Goal: Complete application form

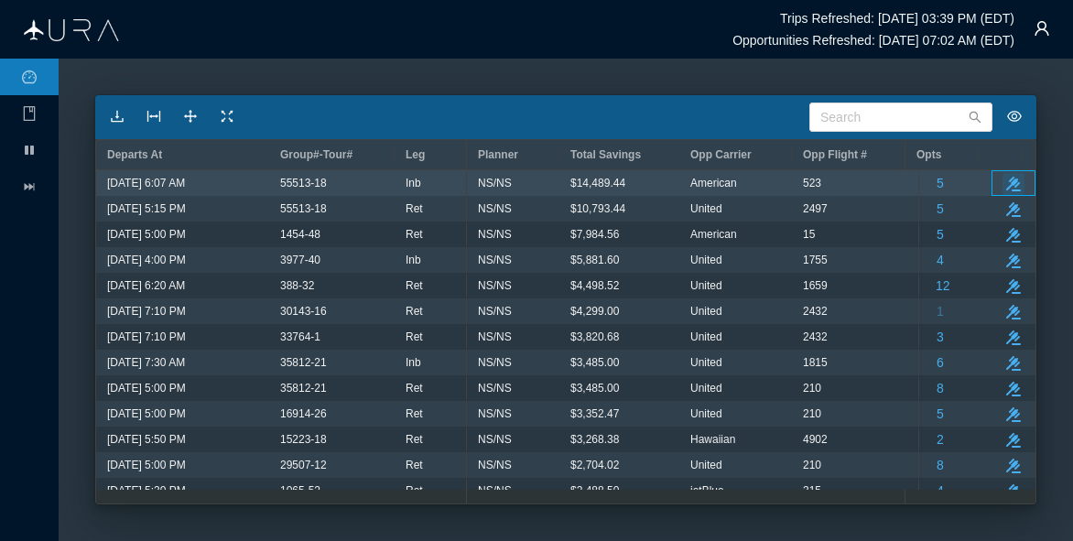
click at [1006, 178] on icon "button" at bounding box center [1013, 184] width 15 height 15
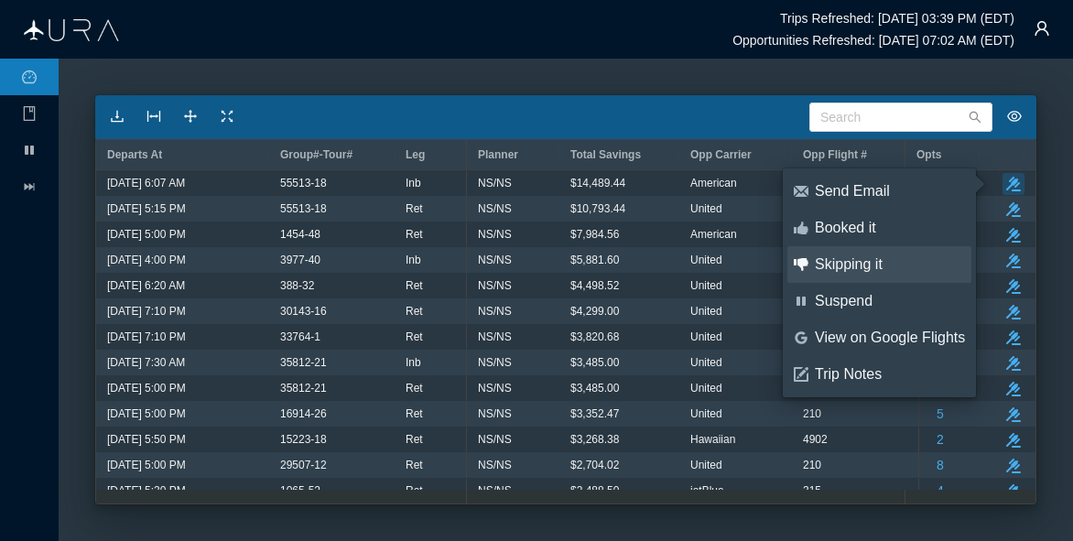
click at [852, 264] on div "Skipping it" at bounding box center [889, 264] width 150 height 20
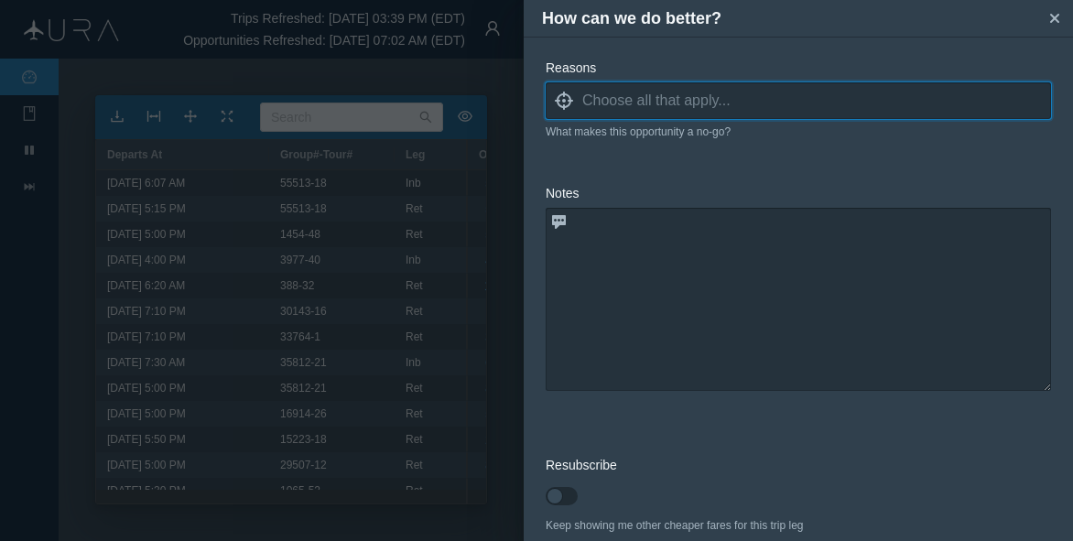
click at [591, 104] on input at bounding box center [816, 100] width 469 height 27
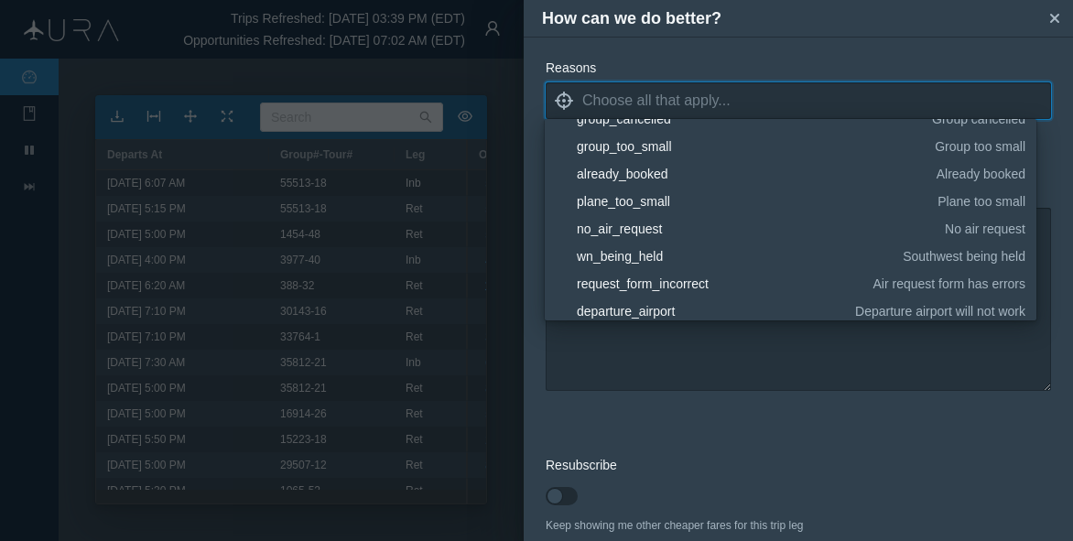
scroll to position [275, 0]
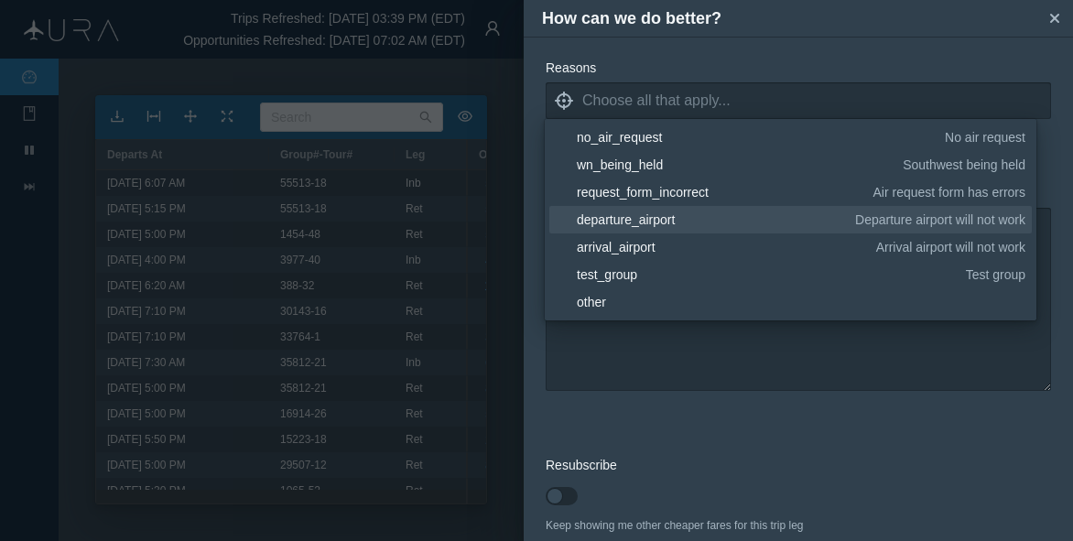
click at [606, 224] on div "departure_airport" at bounding box center [713, 219] width 272 height 18
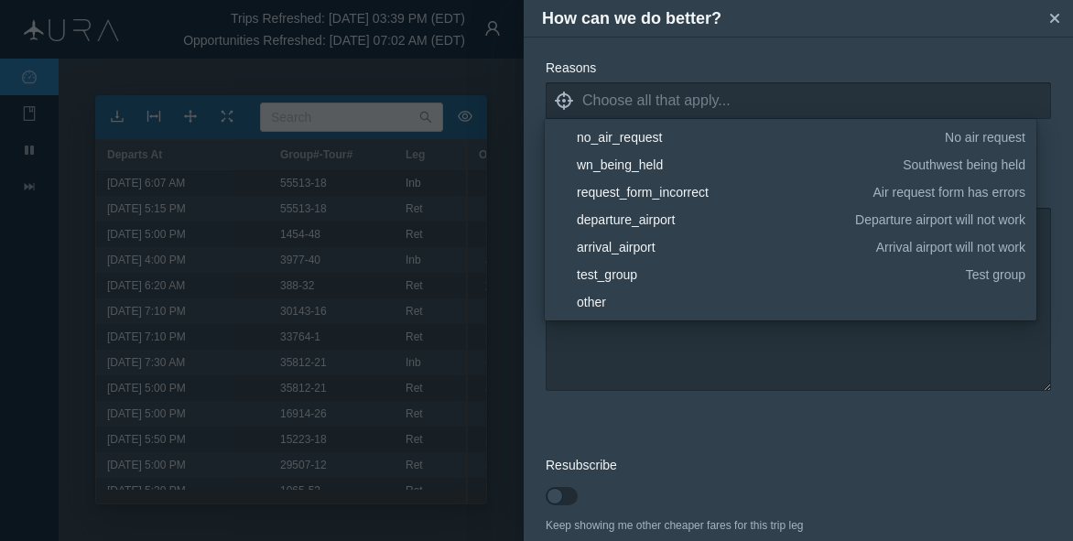
scroll to position [0, 0]
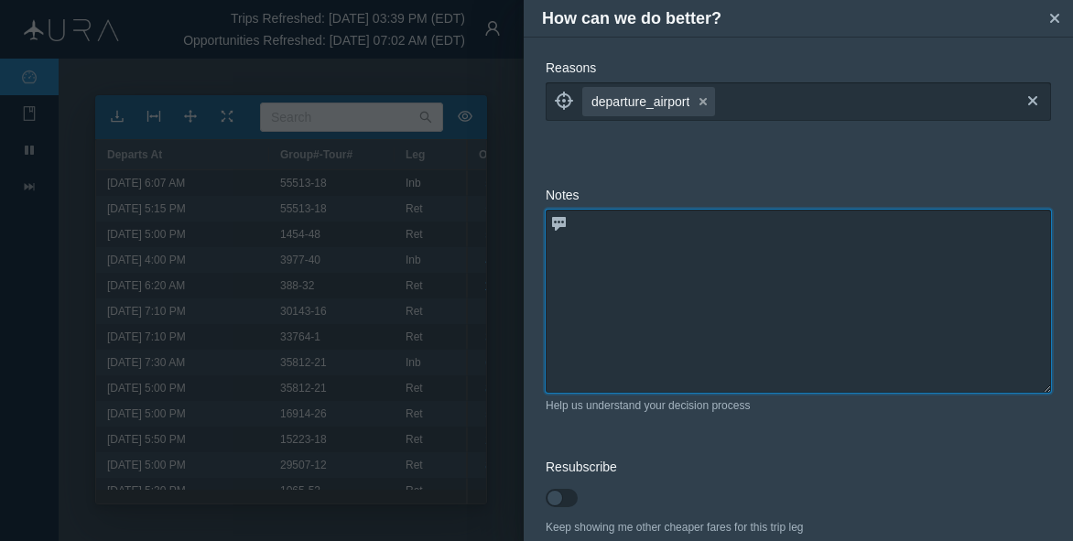
click at [702, 361] on textarea at bounding box center [797, 301] width 505 height 183
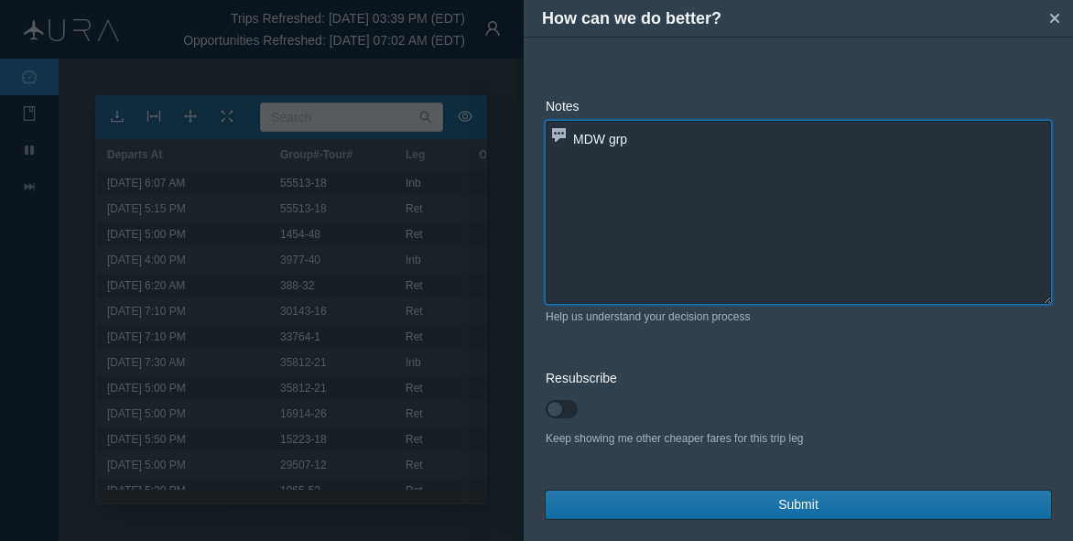
type textarea "MDW grp"
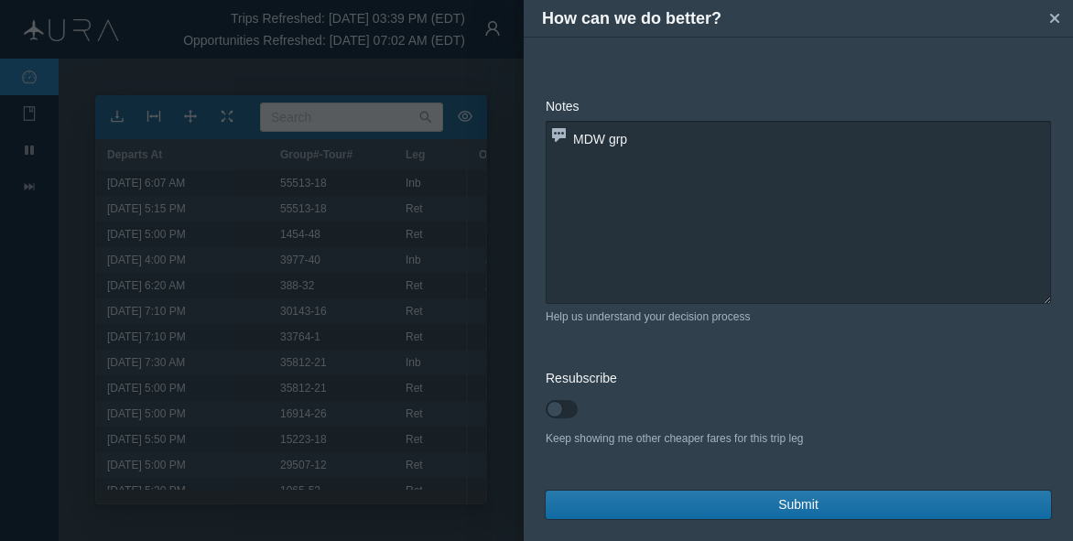
click at [767, 508] on button "Submit" at bounding box center [797, 505] width 505 height 28
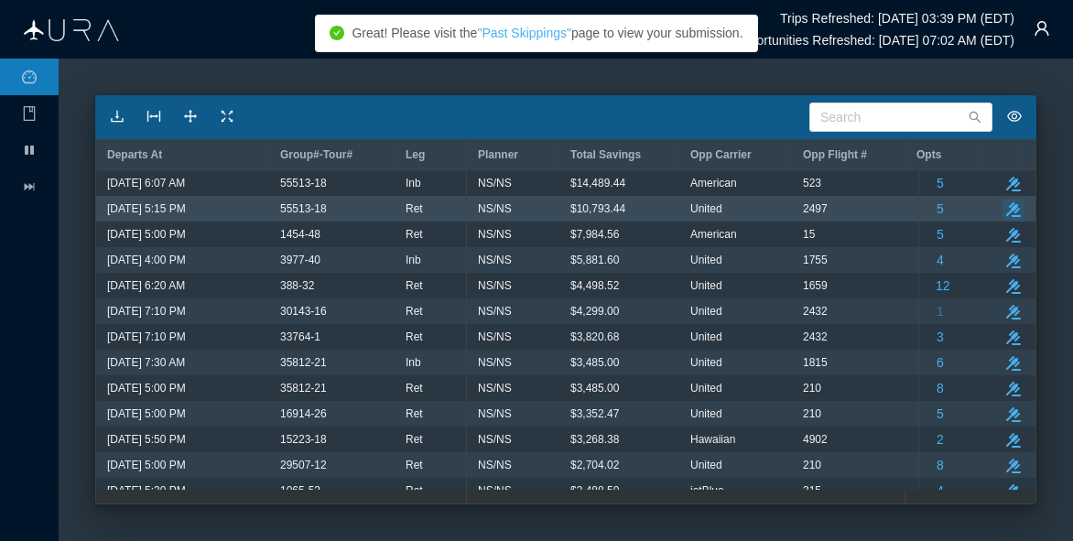
click at [1006, 209] on icon "button" at bounding box center [1013, 209] width 15 height 15
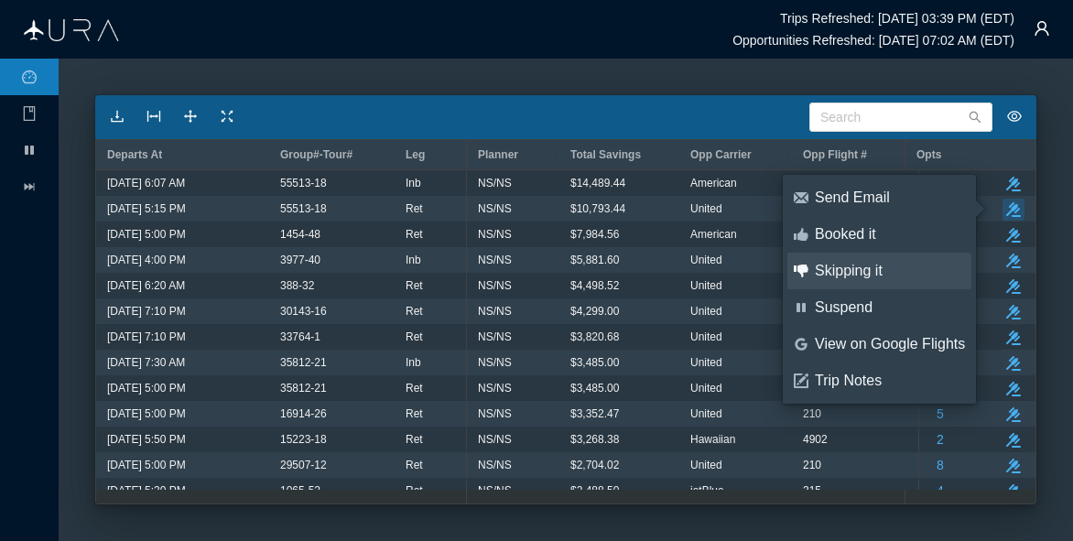
click at [858, 275] on div "Skipping it" at bounding box center [889, 271] width 150 height 20
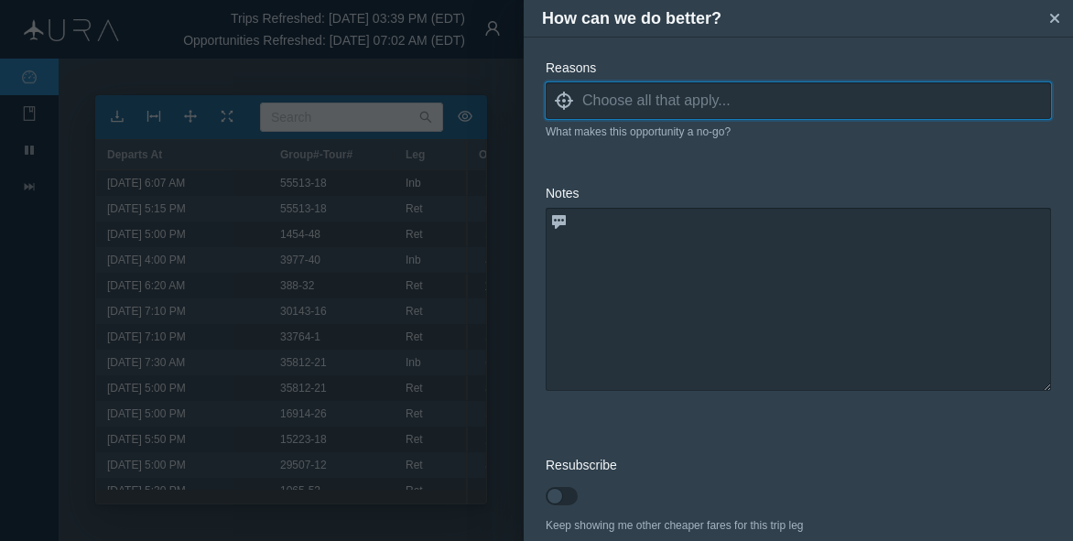
click at [653, 102] on input at bounding box center [816, 100] width 469 height 27
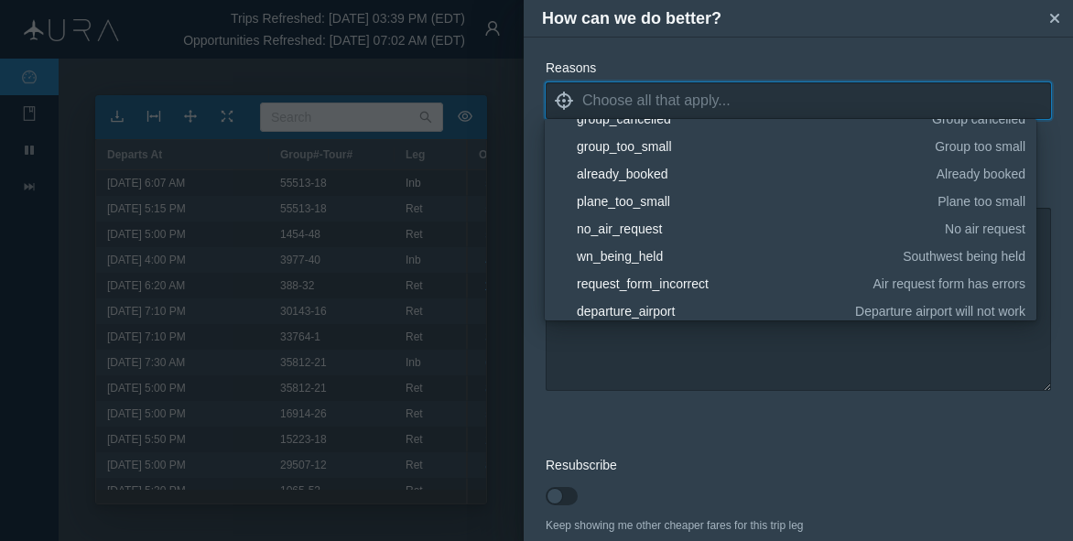
scroll to position [275, 0]
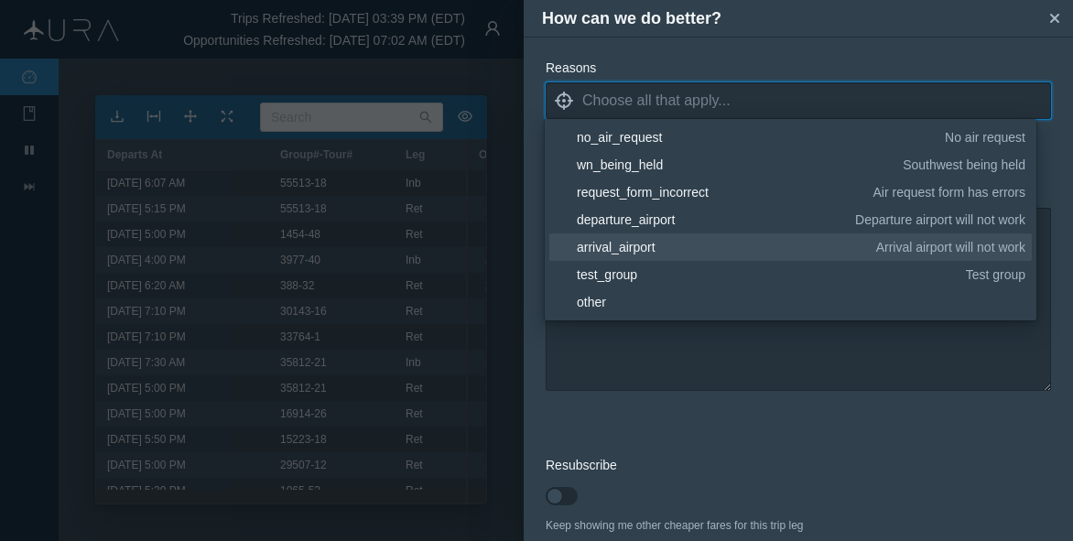
click at [607, 252] on div "arrival_airport" at bounding box center [723, 247] width 293 height 18
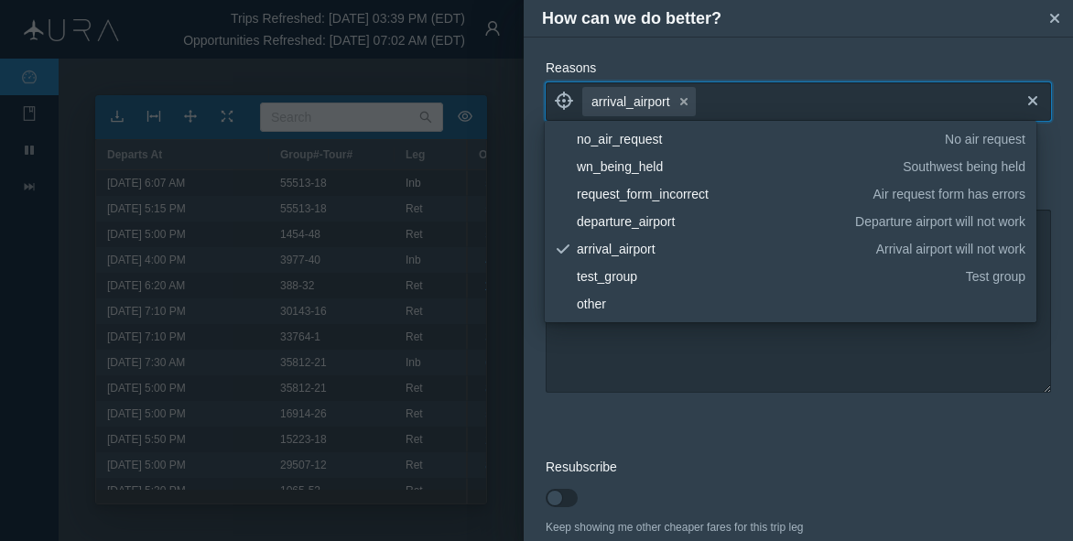
scroll to position [0, 0]
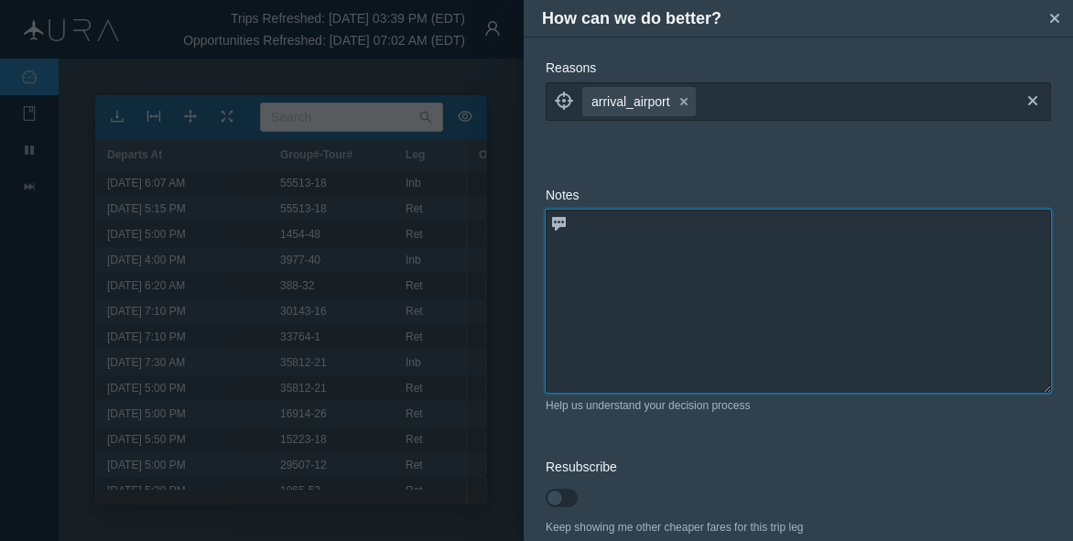
click at [643, 342] on textarea at bounding box center [797, 301] width 505 height 183
type textarea "MDW grp"
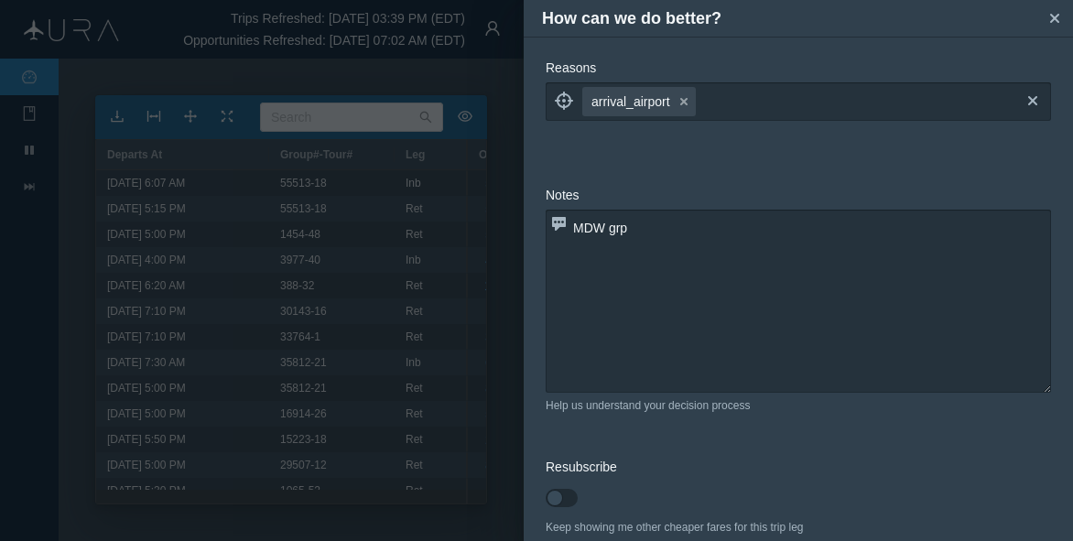
scroll to position [89, 0]
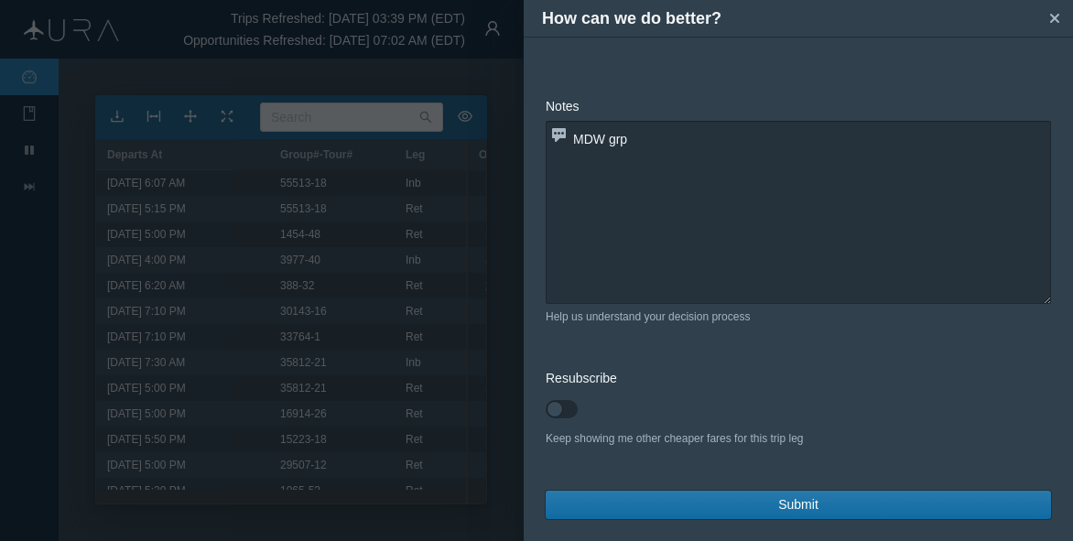
click at [786, 505] on span "Submit" at bounding box center [798, 504] width 40 height 19
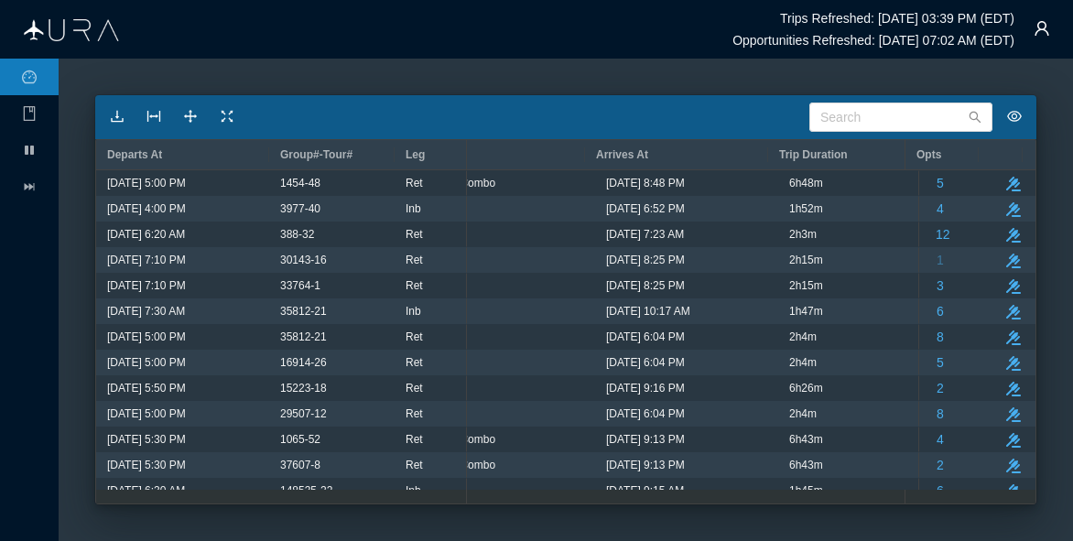
scroll to position [0, 1969]
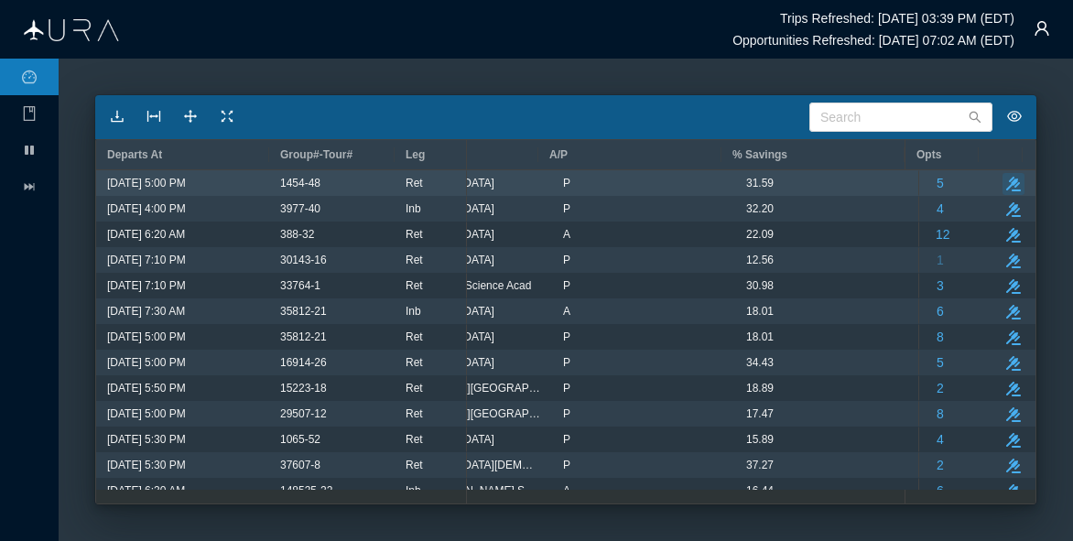
click at [1002, 176] on button "take-action" at bounding box center [1013, 184] width 22 height 22
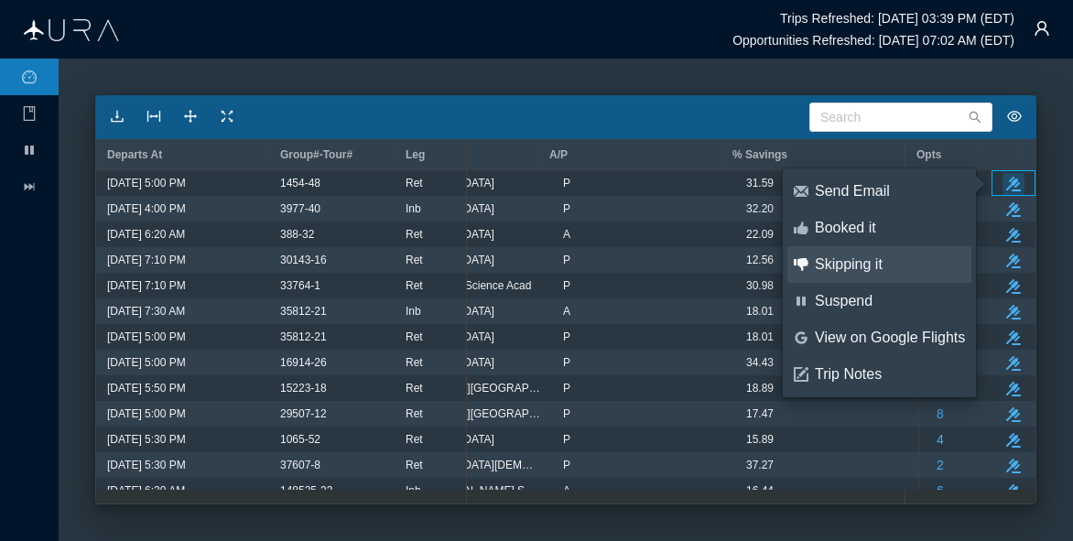
click at [869, 261] on div "Skipping it" at bounding box center [889, 264] width 150 height 20
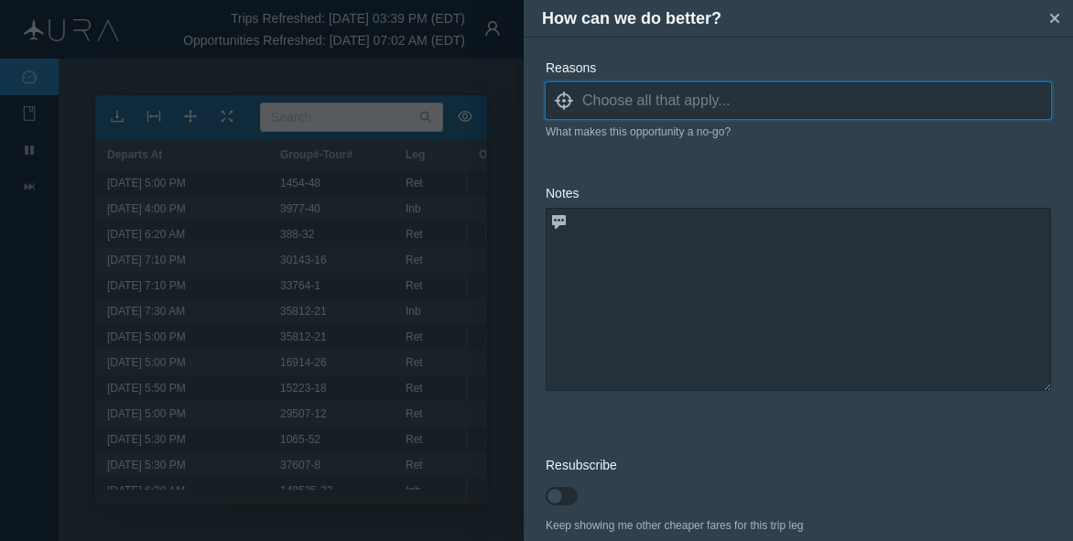
click at [598, 99] on input at bounding box center [816, 100] width 469 height 27
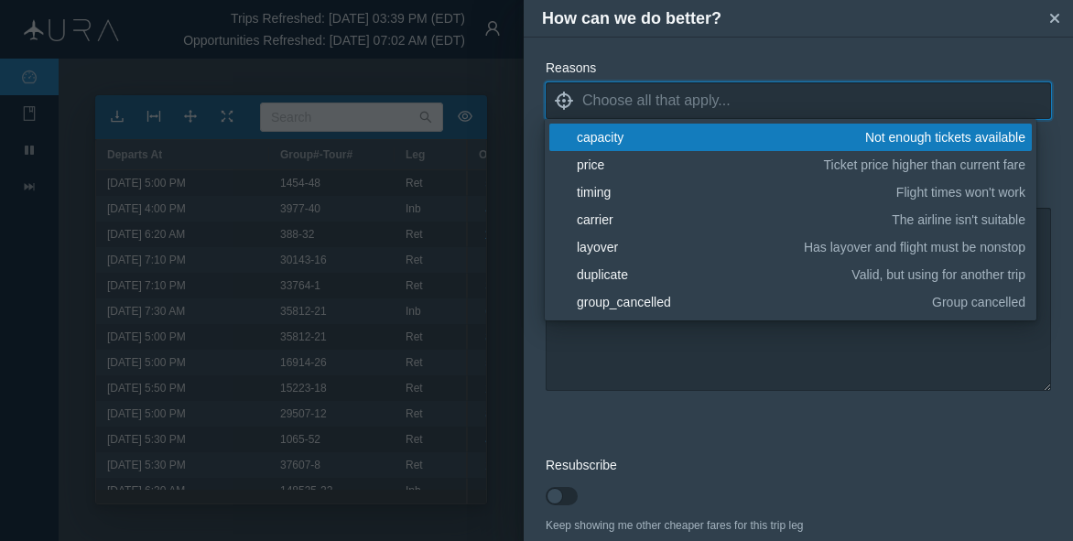
click at [595, 133] on div "capacity" at bounding box center [718, 137] width 282 height 18
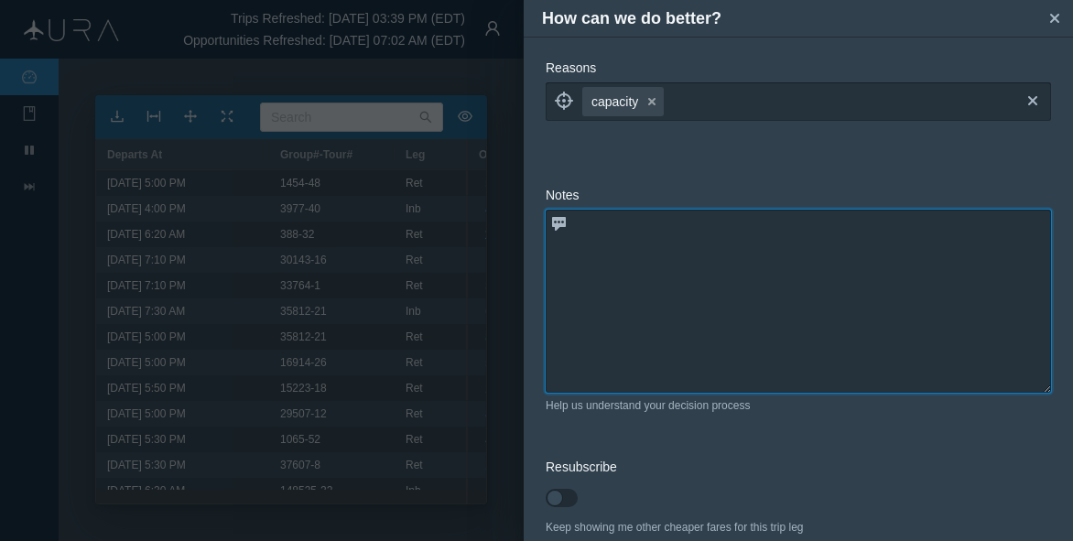
click at [649, 361] on textarea at bounding box center [797, 301] width 505 height 183
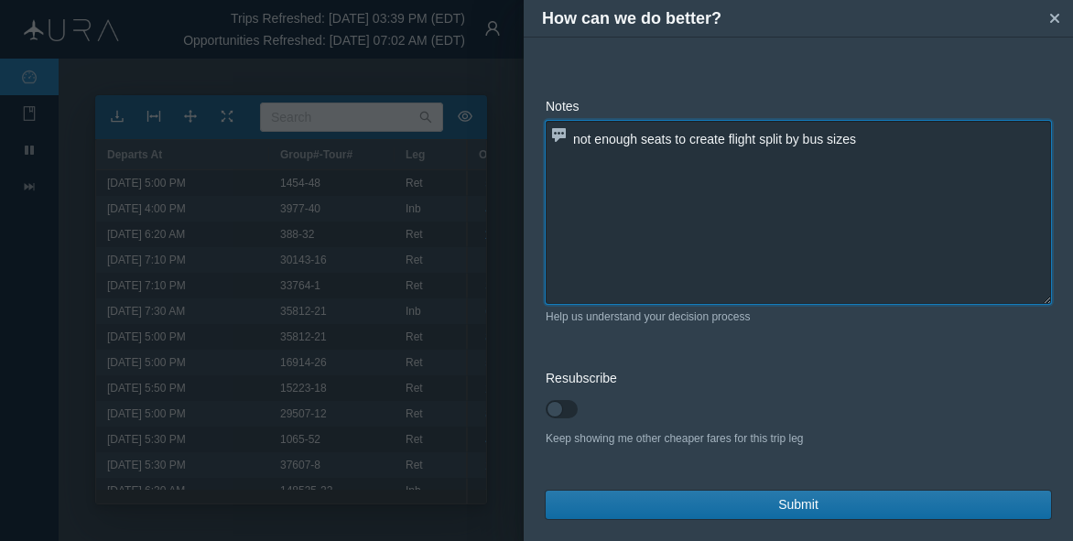
type textarea "not enough seats to create flight split by bus sizes"
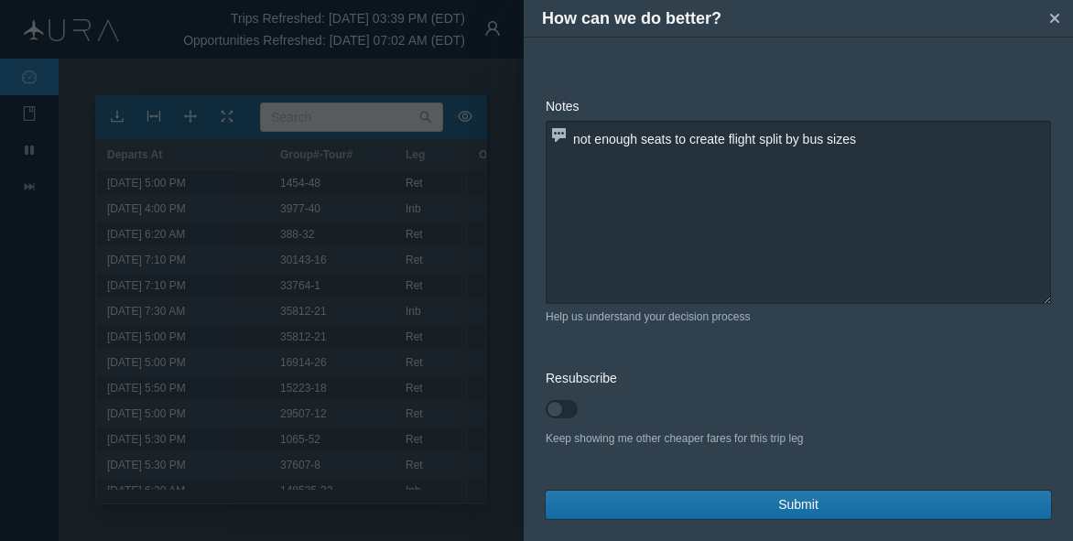
click at [809, 505] on span "Submit" at bounding box center [798, 504] width 40 height 19
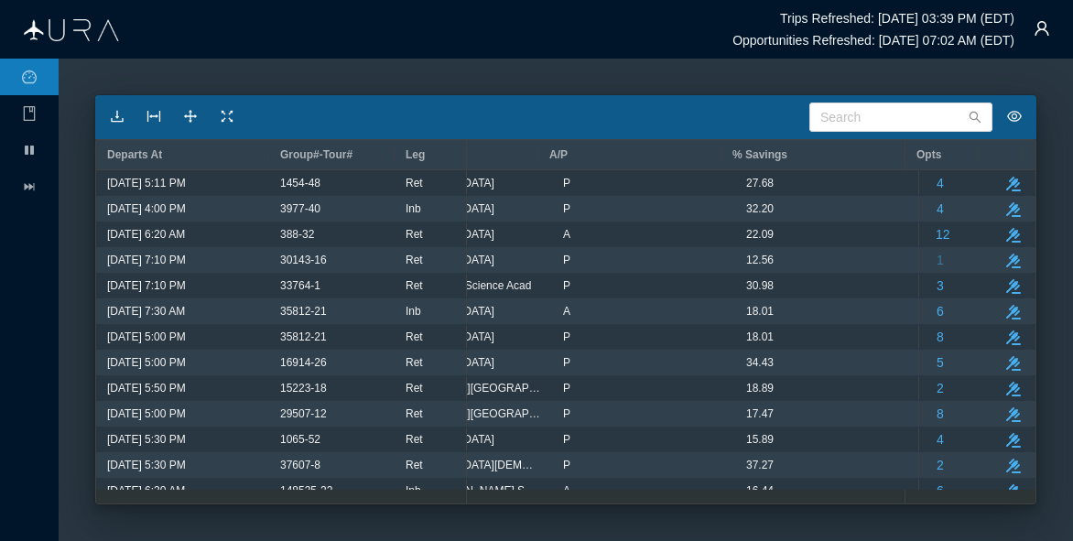
drag, startPoint x: 861, startPoint y: 504, endPoint x: 639, endPoint y: 521, distance: 223.0
click at [639, 521] on main "Search Departs At Group#-Tour# Leg Tour# School A/P % Savings P" at bounding box center [566, 300] width 1014 height 482
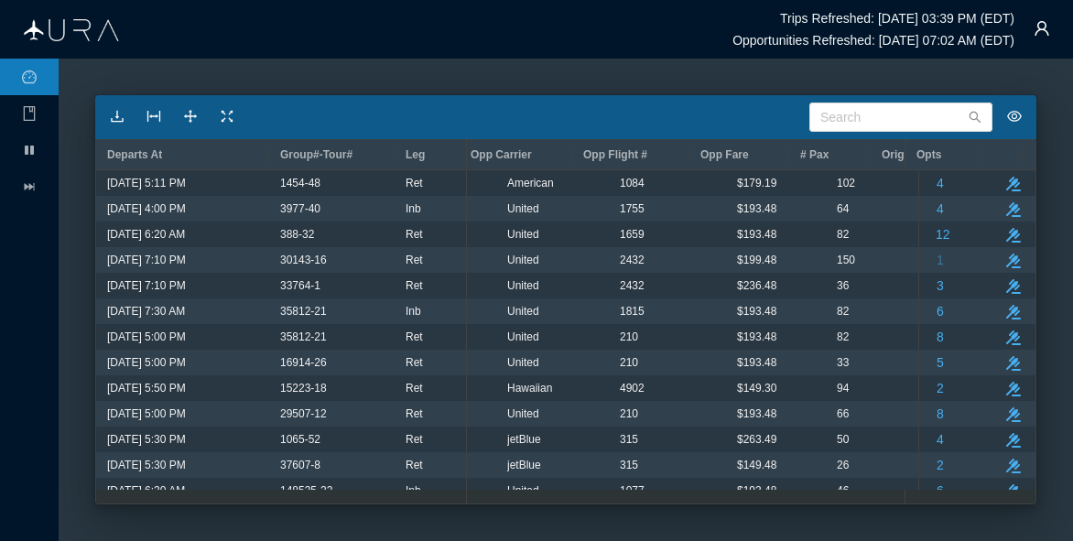
scroll to position [0, 220]
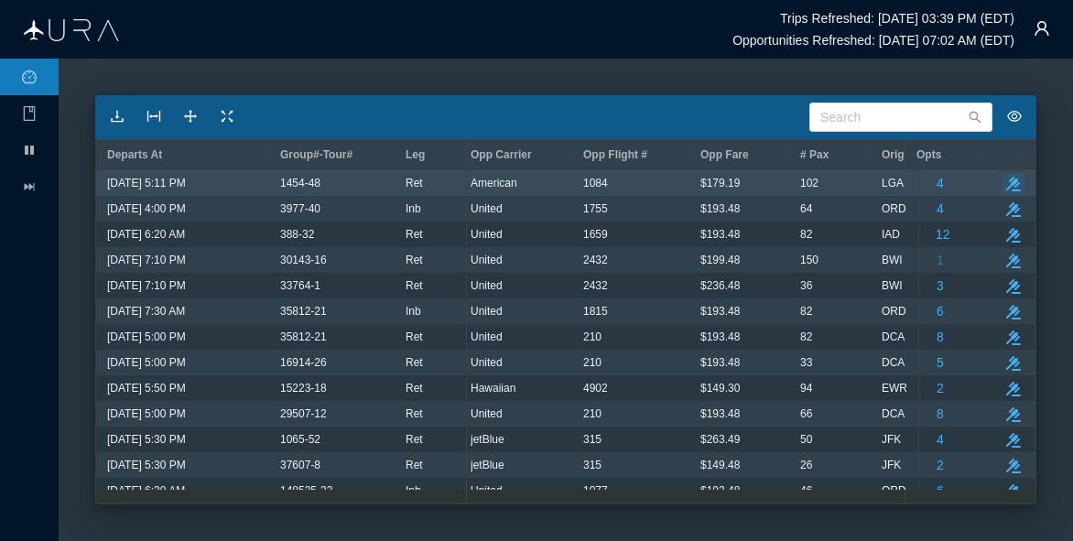
click at [1006, 179] on icon "button" at bounding box center [1013, 184] width 15 height 15
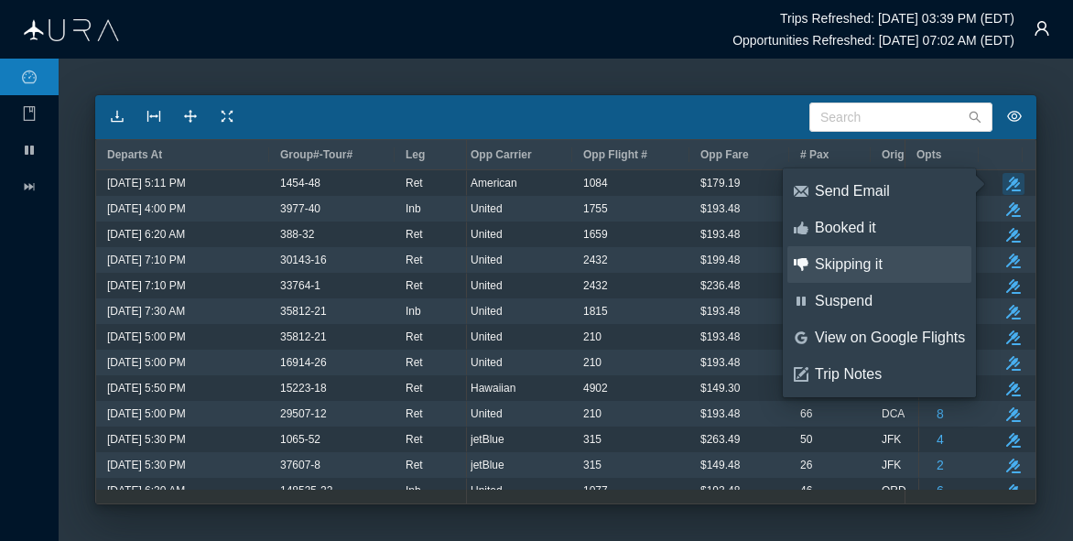
click at [847, 264] on div "Skipping it" at bounding box center [889, 264] width 150 height 20
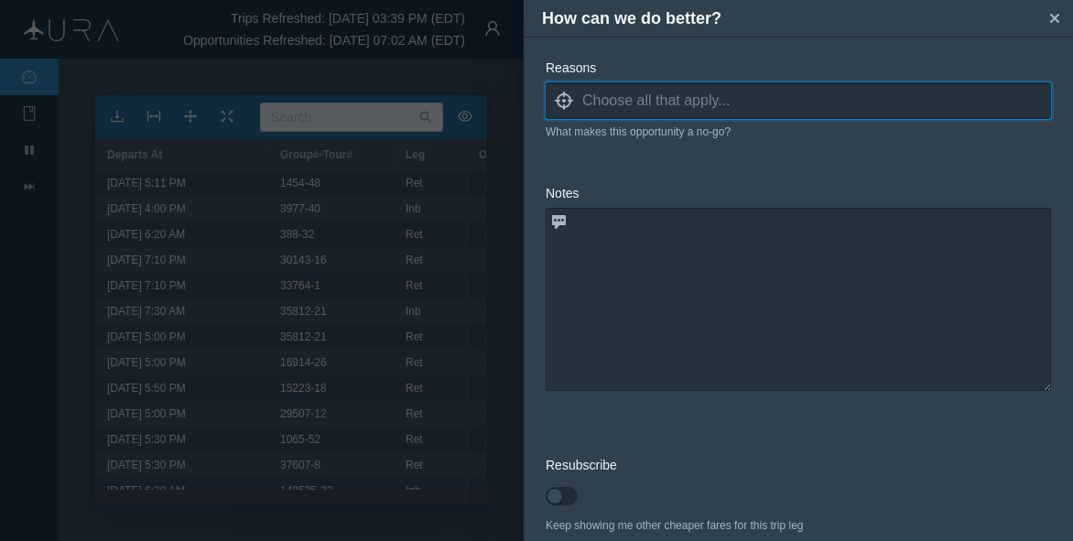
click at [618, 103] on input at bounding box center [816, 100] width 469 height 27
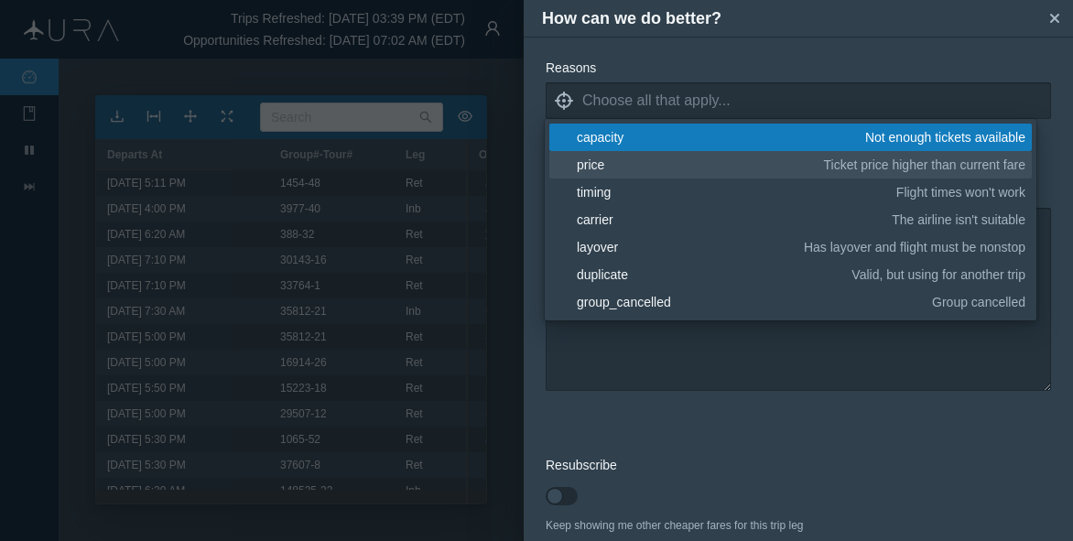
click at [612, 170] on div "price" at bounding box center [697, 165] width 241 height 18
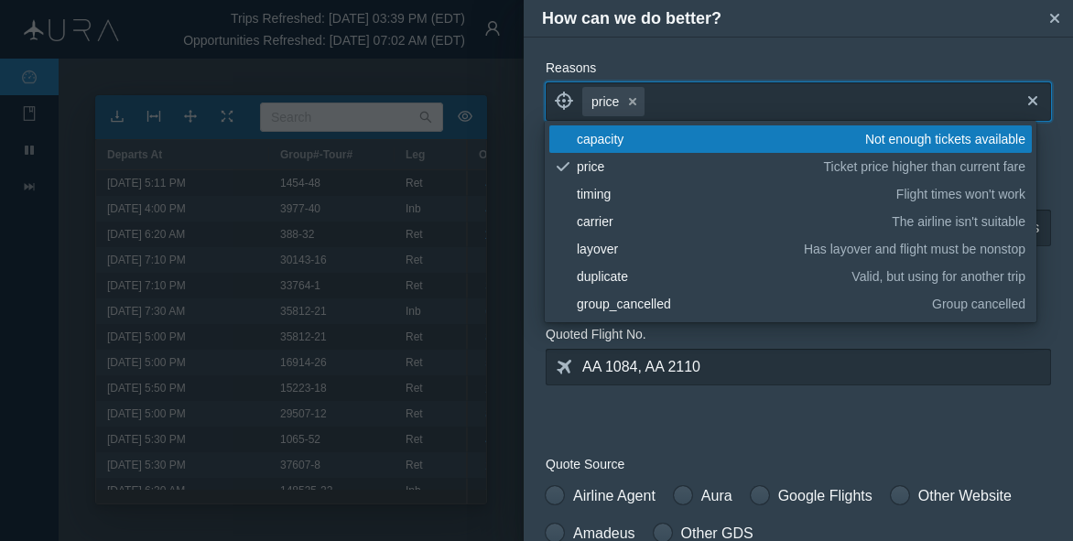
click at [674, 415] on form "Reasons locate price small-cross cross blank capacity Not enough tickets availa…" at bounding box center [797, 550] width 505 height 982
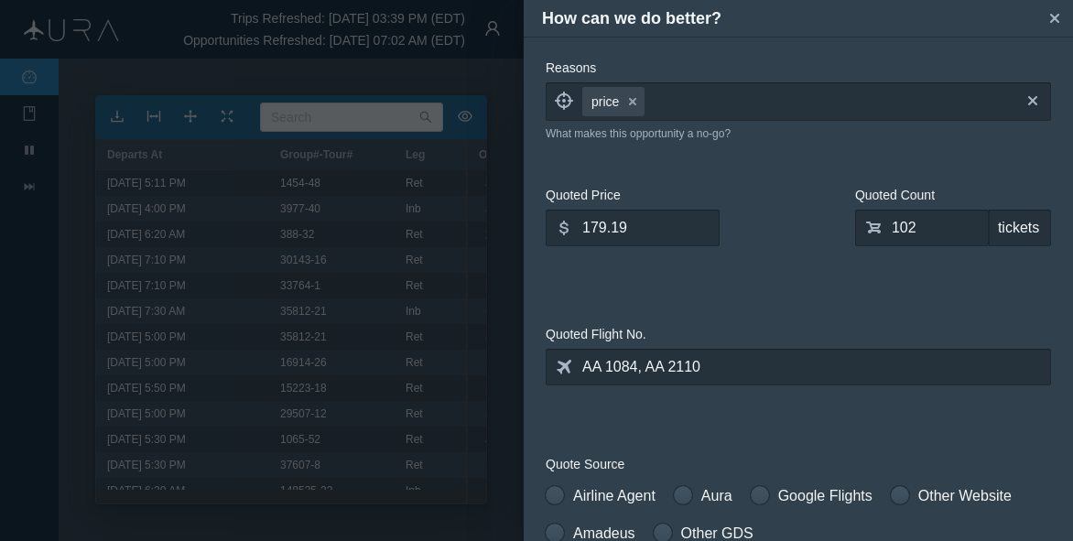
scroll to position [275, 0]
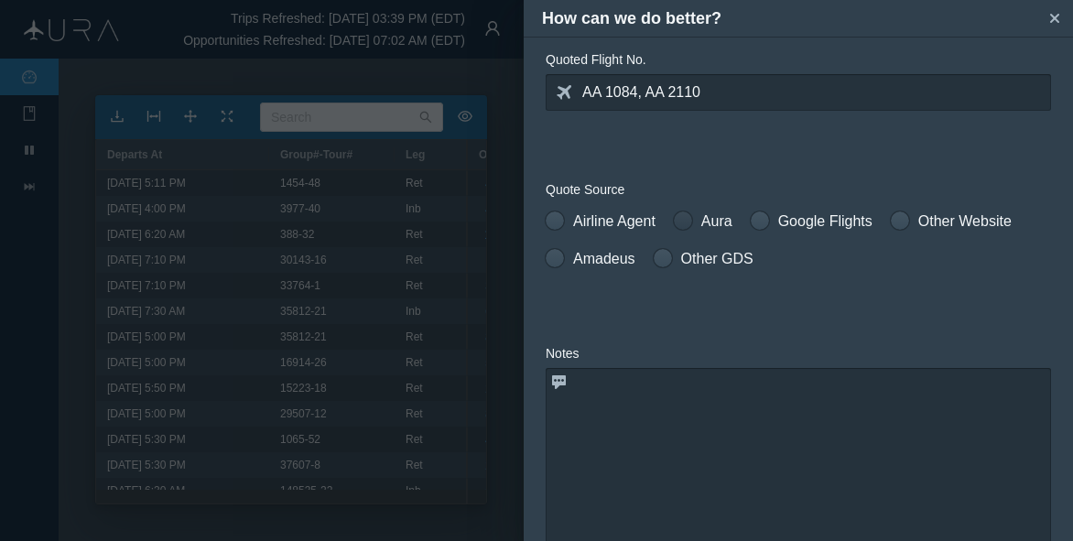
click at [691, 226] on span at bounding box center [683, 220] width 18 height 18
click at [686, 223] on input "Aura" at bounding box center [680, 216] width 13 height 13
radio input "true"
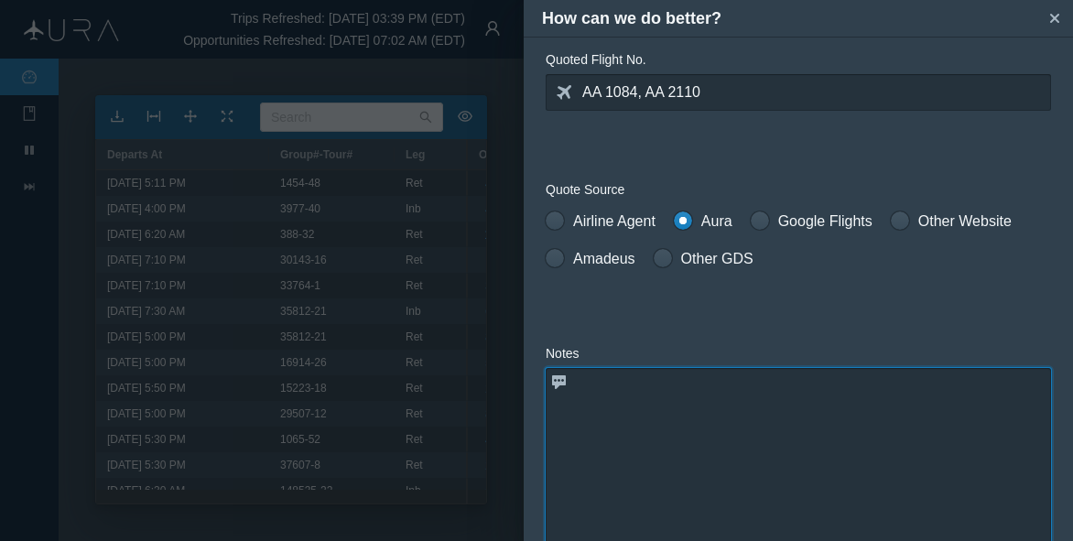
click at [697, 436] on textarea at bounding box center [797, 459] width 505 height 183
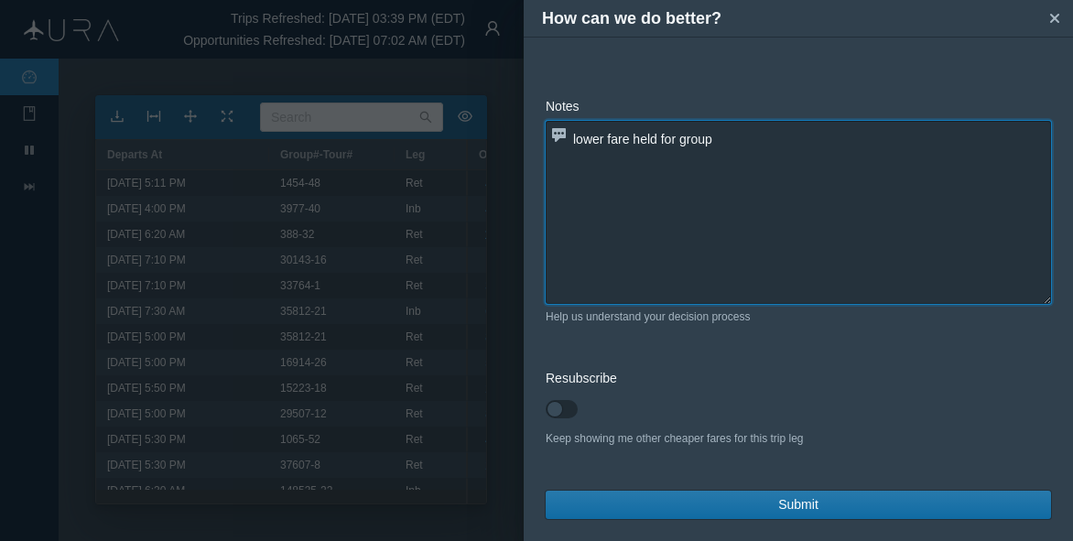
type textarea "lower fare held for group"
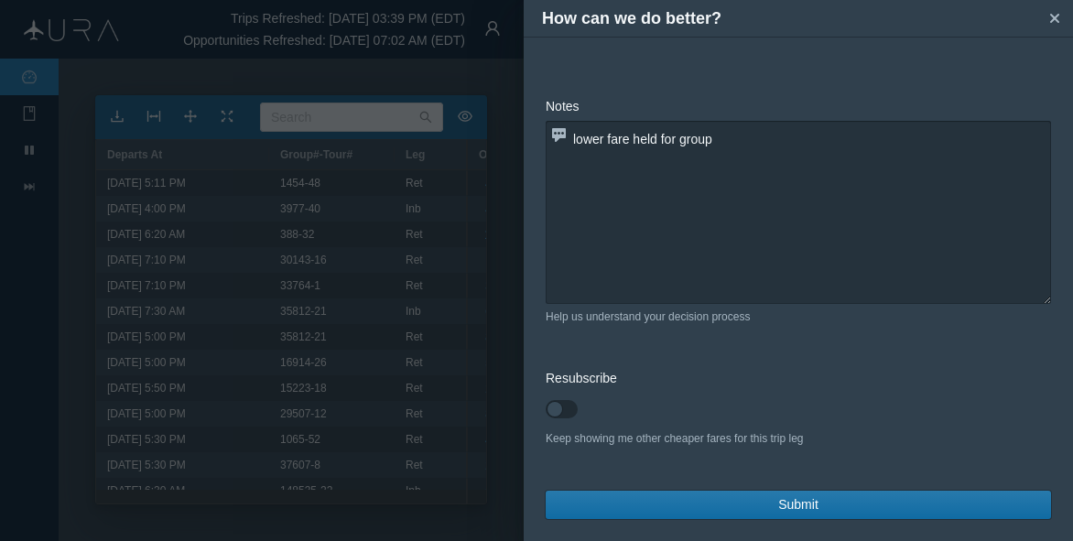
click at [778, 500] on span "Submit" at bounding box center [798, 504] width 40 height 19
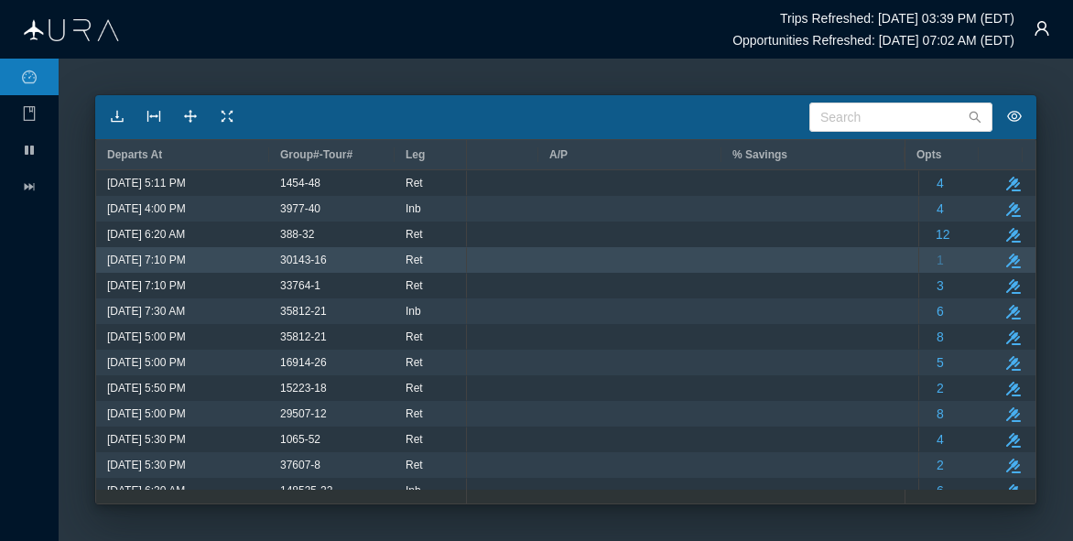
scroll to position [0, 4029]
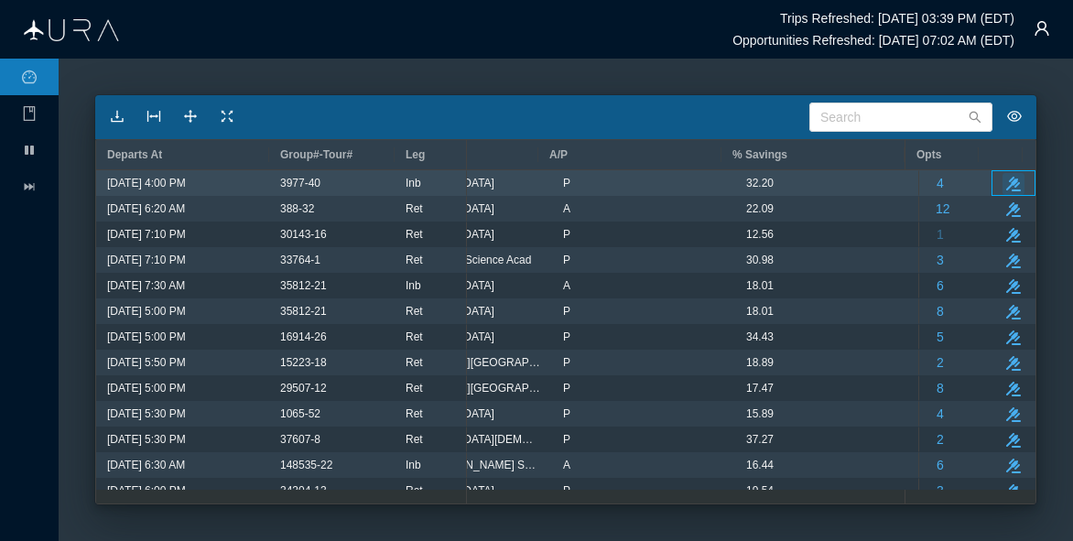
click at [1006, 181] on icon "button" at bounding box center [1013, 184] width 15 height 15
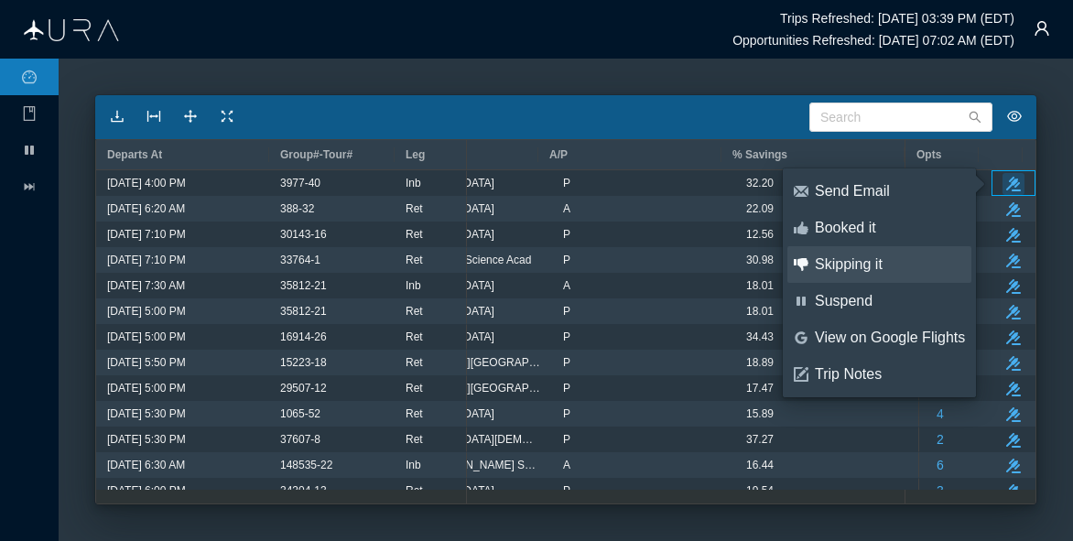
click at [831, 263] on div "Skipping it" at bounding box center [889, 264] width 150 height 20
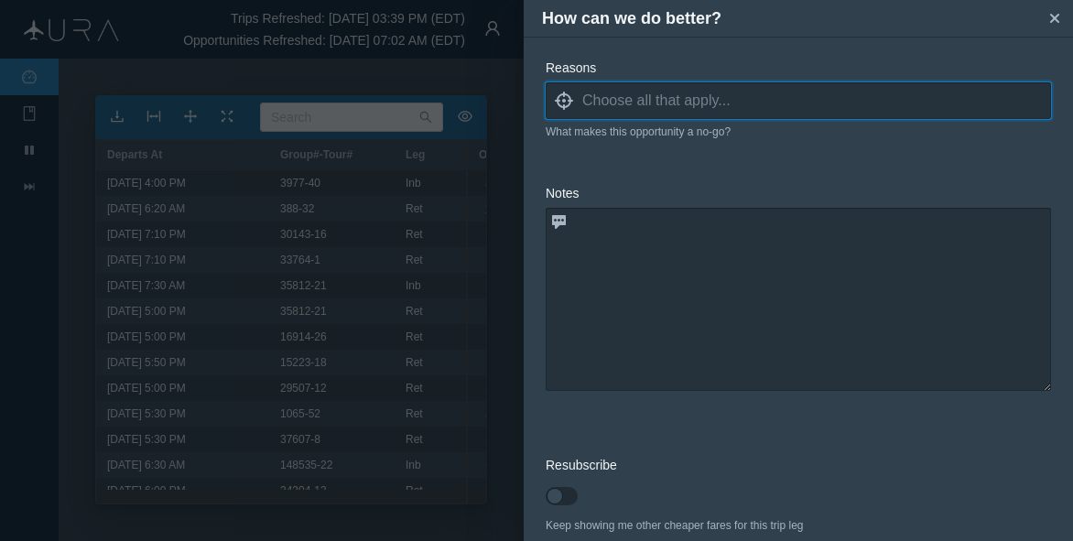
click at [585, 96] on input at bounding box center [816, 100] width 469 height 27
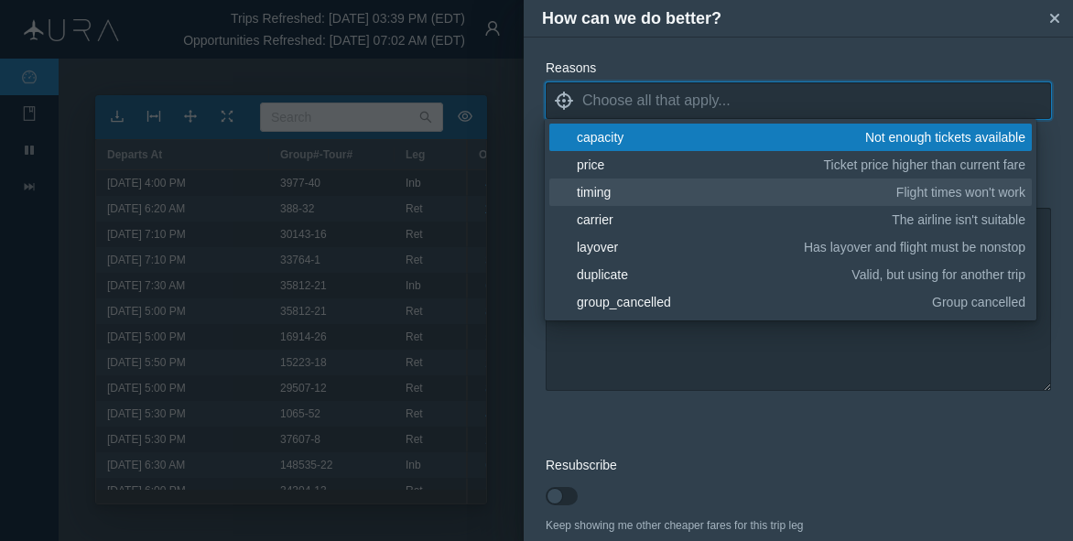
click at [584, 191] on div "timing" at bounding box center [733, 192] width 313 height 18
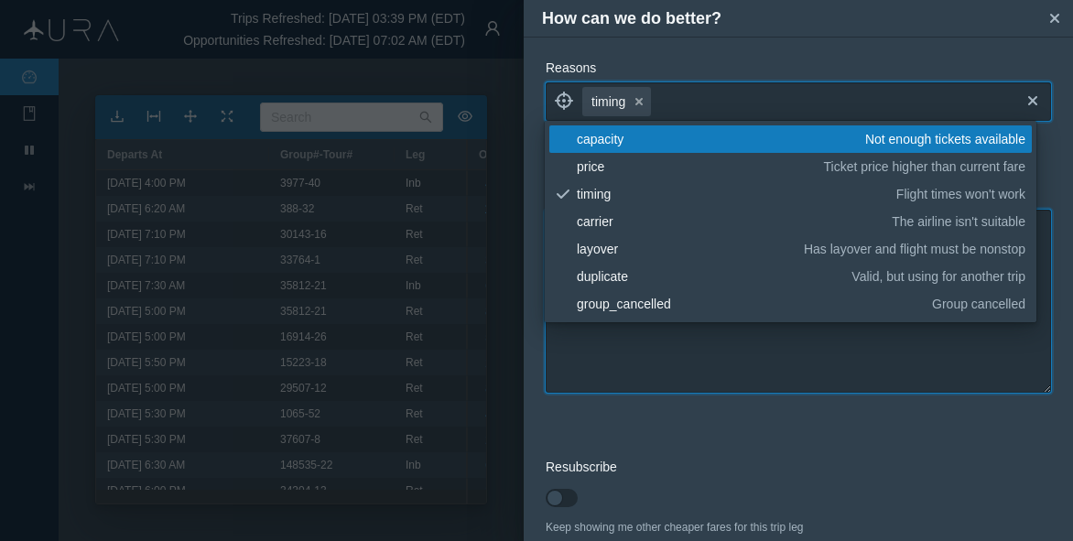
click at [657, 346] on textarea at bounding box center [797, 301] width 505 height 183
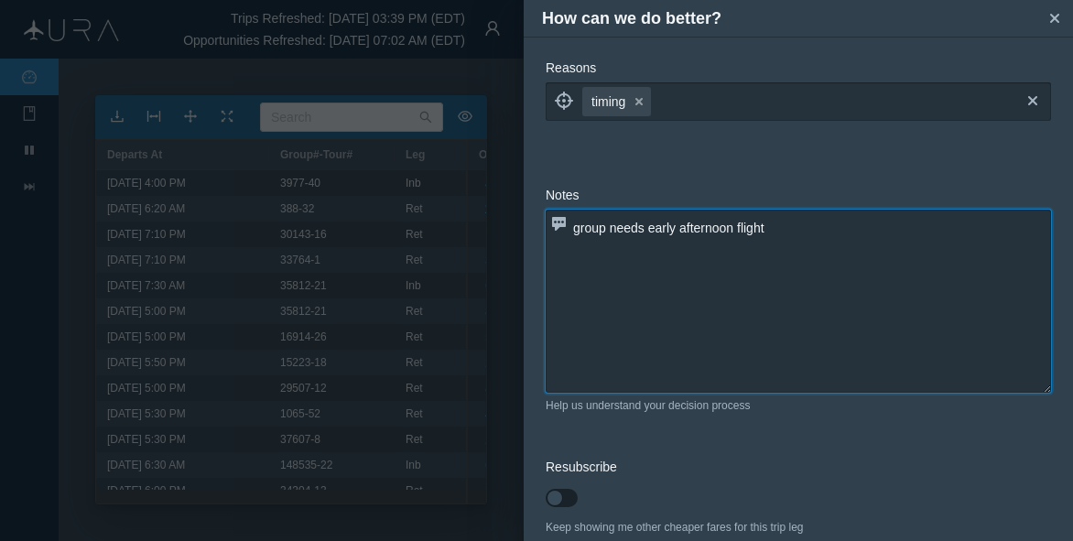
scroll to position [89, 0]
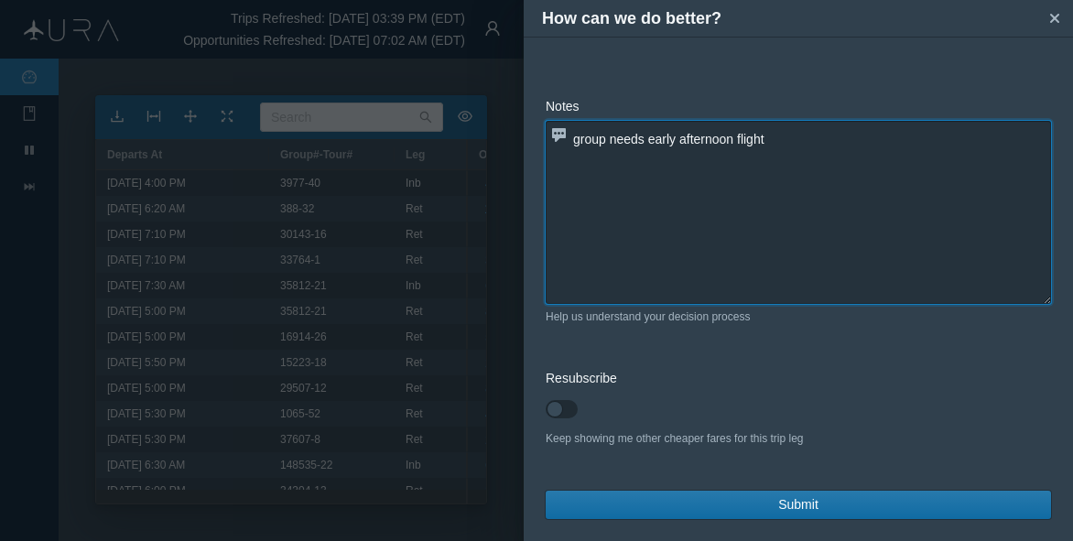
type textarea "group needs early afternoon flight"
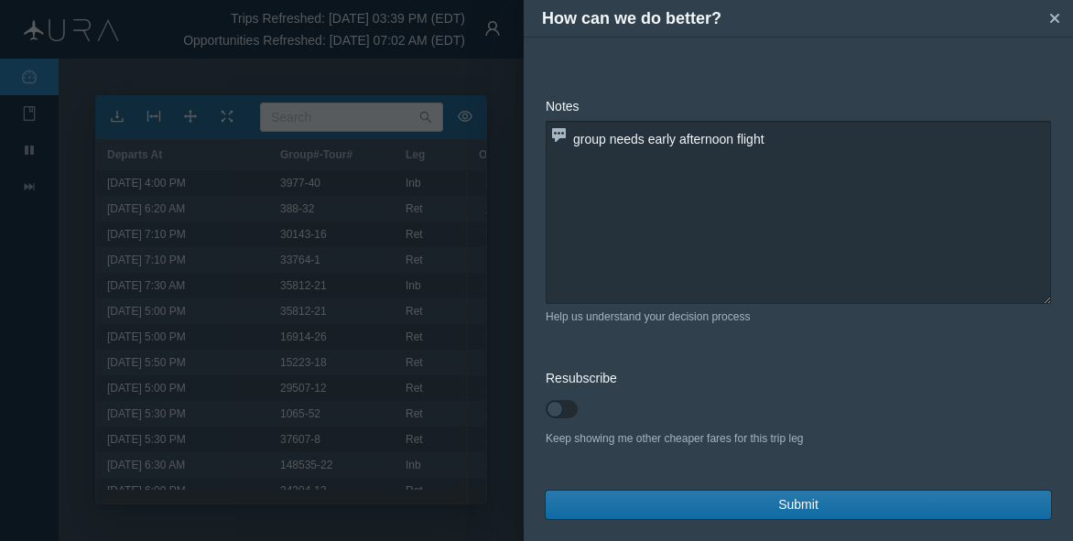
click at [737, 502] on button "Submit" at bounding box center [797, 505] width 505 height 28
